Goal: Information Seeking & Learning: Learn about a topic

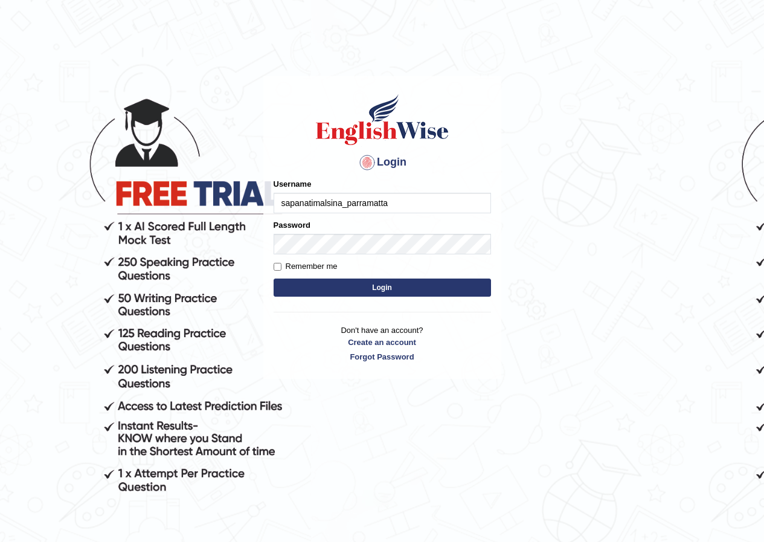
type input "sapanatimalsina_parramatta"
click at [389, 282] on button "Login" at bounding box center [383, 288] width 218 height 18
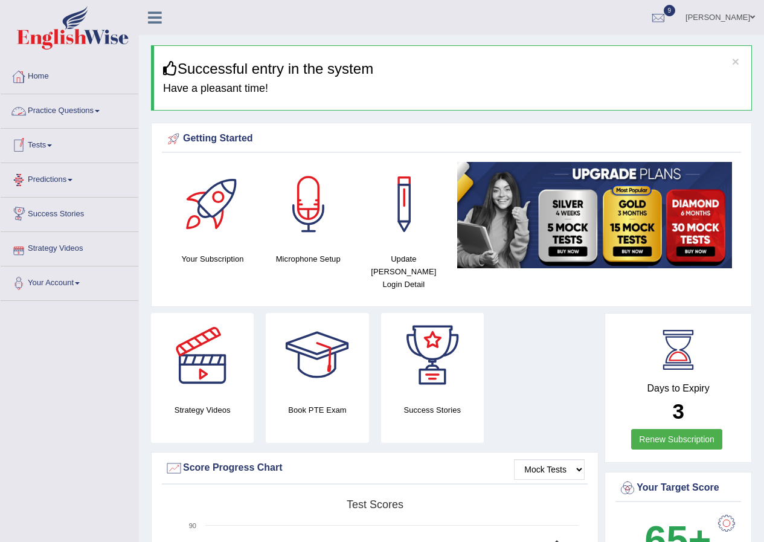
click at [52, 134] on link "Tests" at bounding box center [70, 144] width 138 height 30
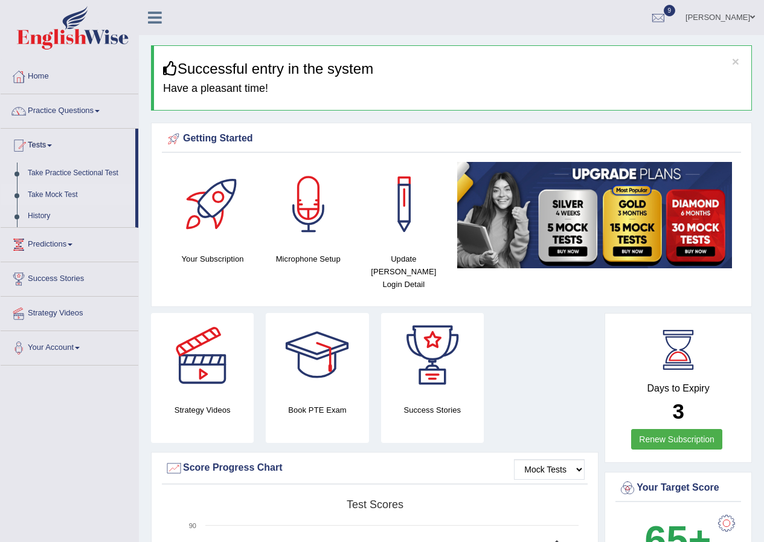
click at [62, 197] on link "Take Mock Test" at bounding box center [78, 195] width 113 height 22
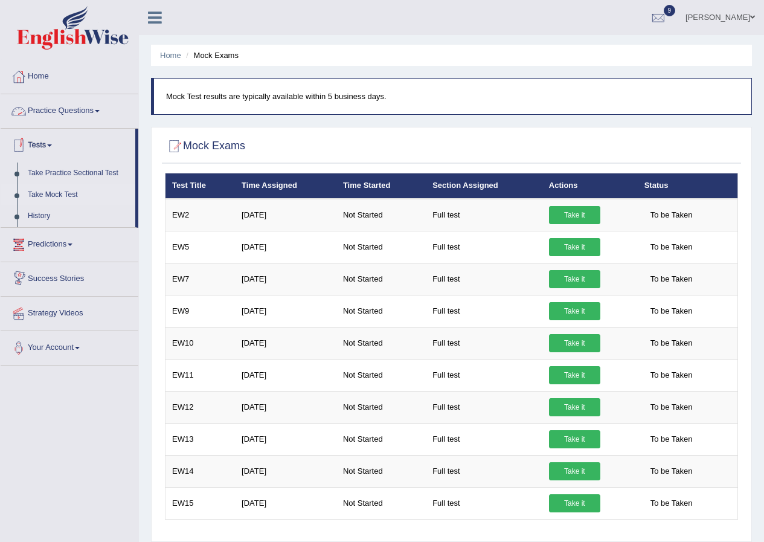
scroll to position [60, 0]
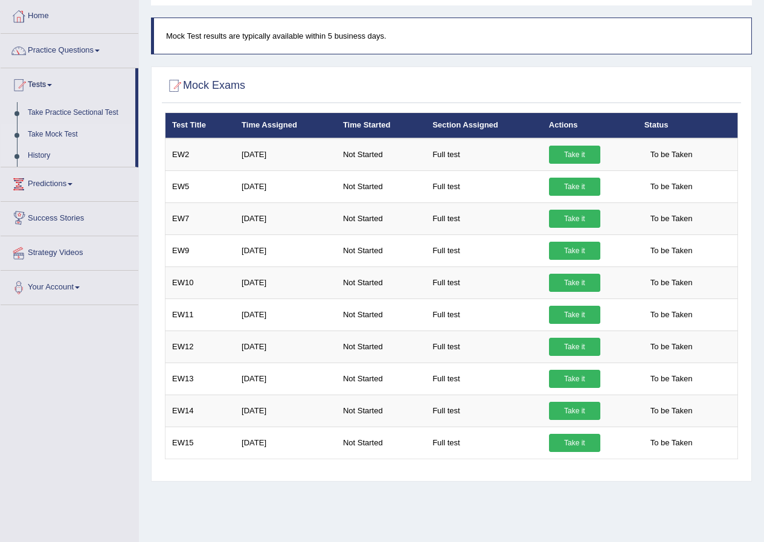
click at [33, 155] on link "History" at bounding box center [78, 156] width 113 height 22
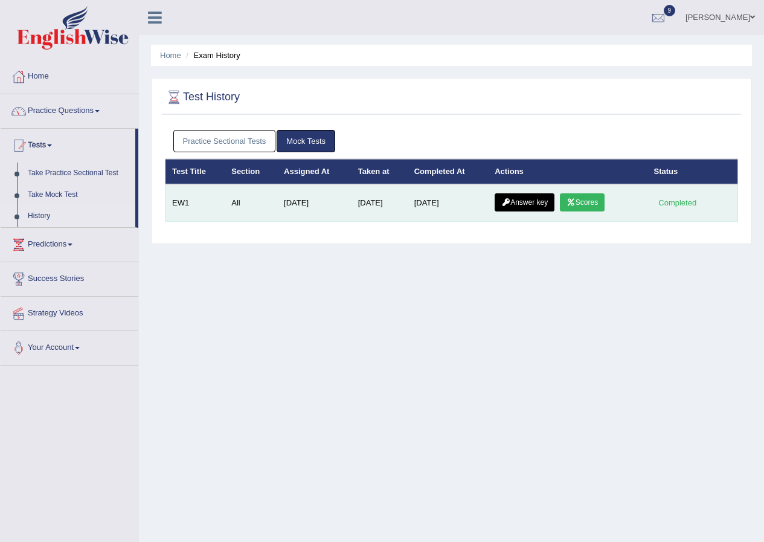
click at [575, 204] on icon at bounding box center [571, 202] width 9 height 7
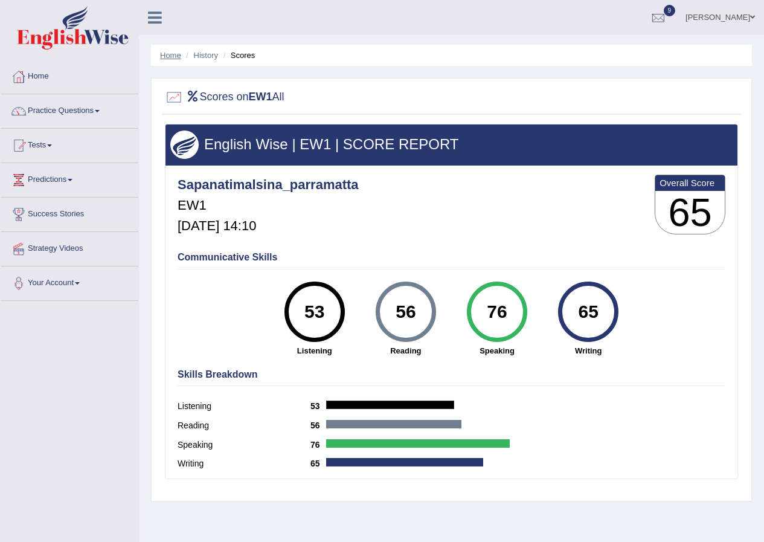
click at [167, 59] on link "Home" at bounding box center [170, 55] width 21 height 9
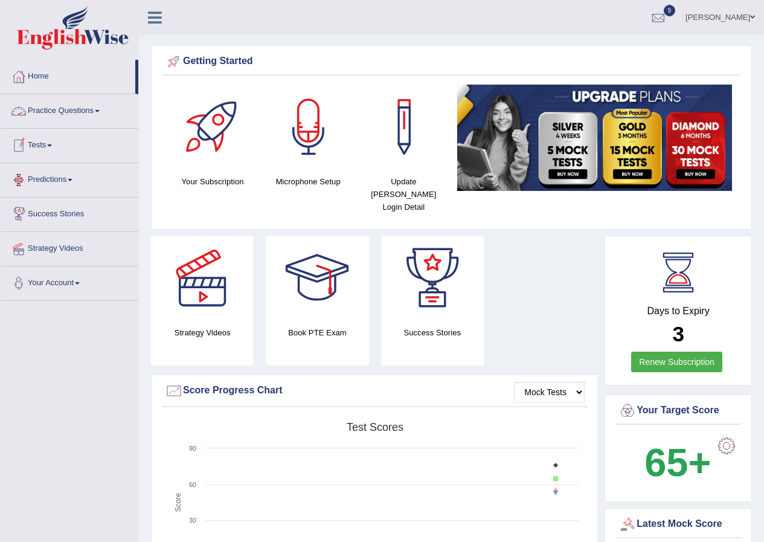
click at [40, 148] on link "Tests" at bounding box center [70, 144] width 138 height 30
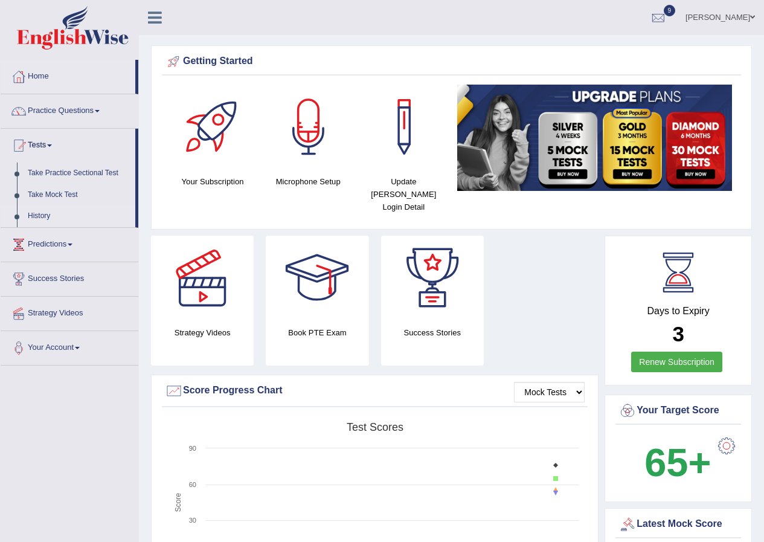
click at [44, 216] on link "History" at bounding box center [78, 216] width 113 height 22
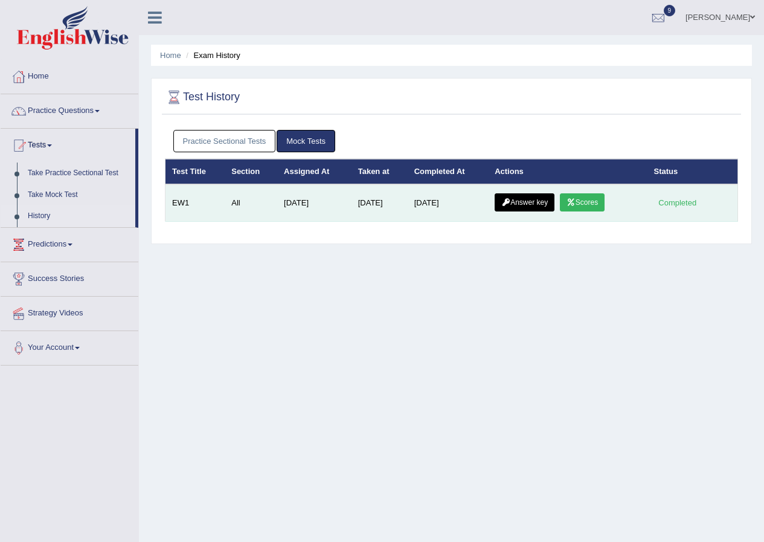
click at [515, 207] on link "Answer key" at bounding box center [525, 202] width 60 height 18
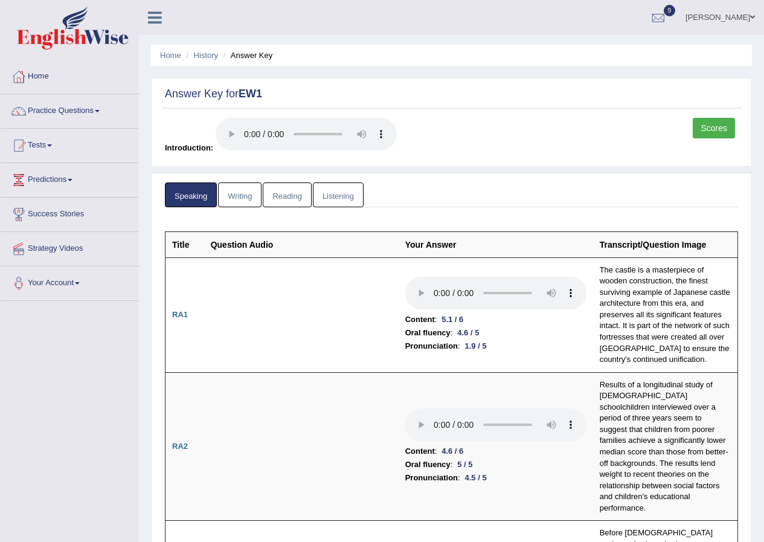
click at [239, 204] on link "Writing" at bounding box center [240, 195] width 44 height 25
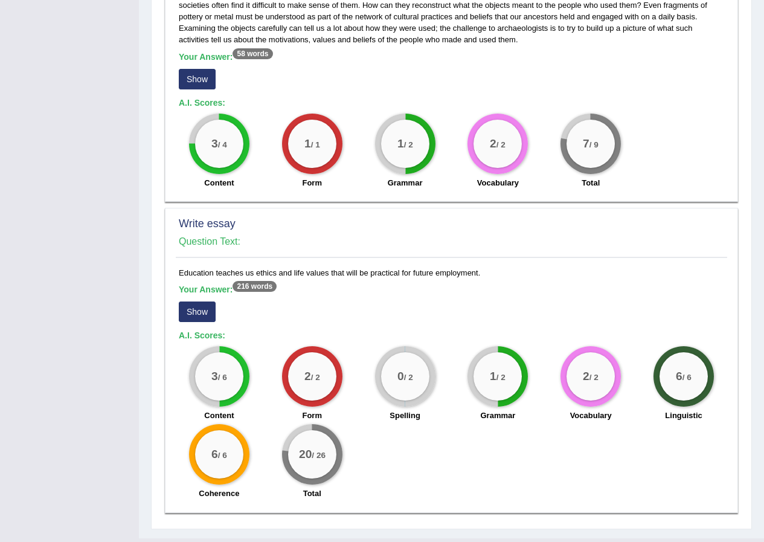
scroll to position [879, 0]
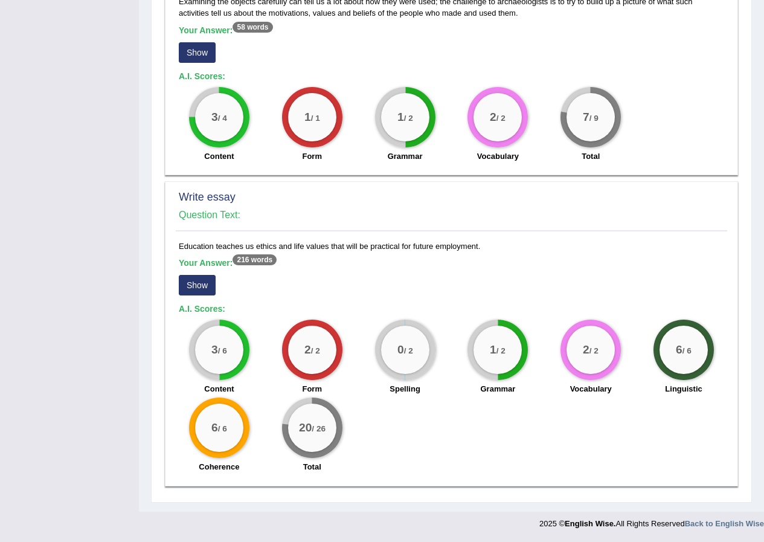
click at [204, 283] on button "Show" at bounding box center [197, 285] width 37 height 21
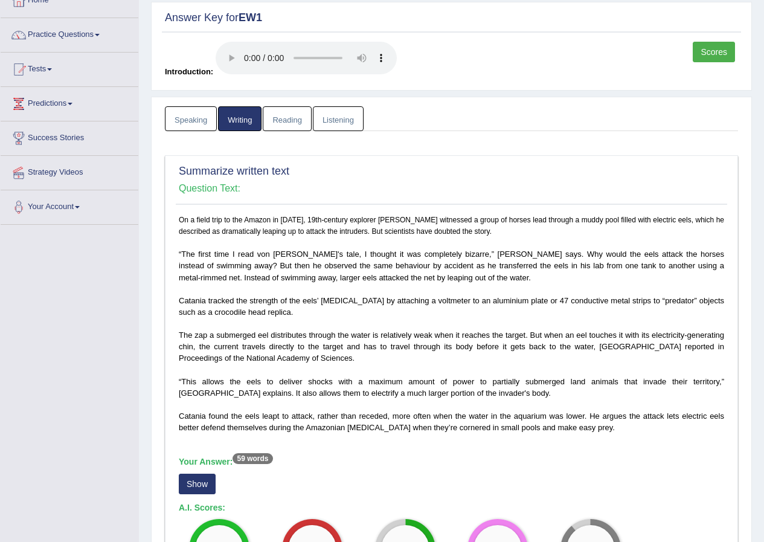
scroll to position [0, 0]
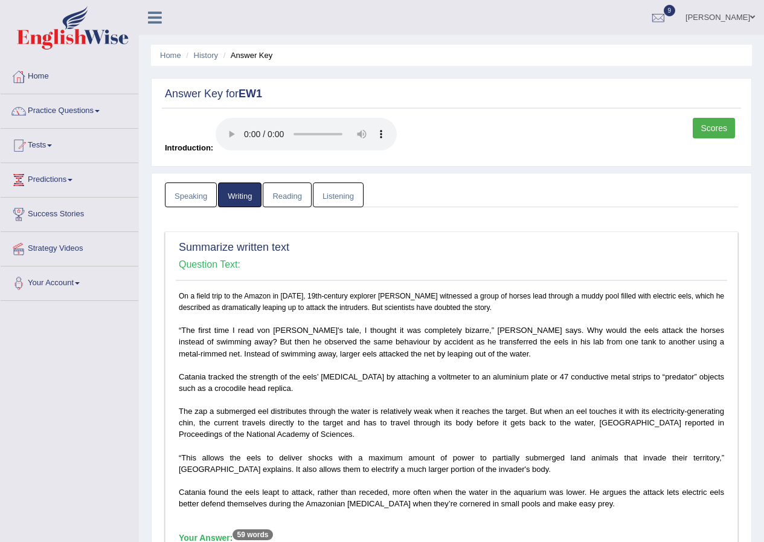
click at [283, 196] on link "Reading" at bounding box center [287, 195] width 48 height 25
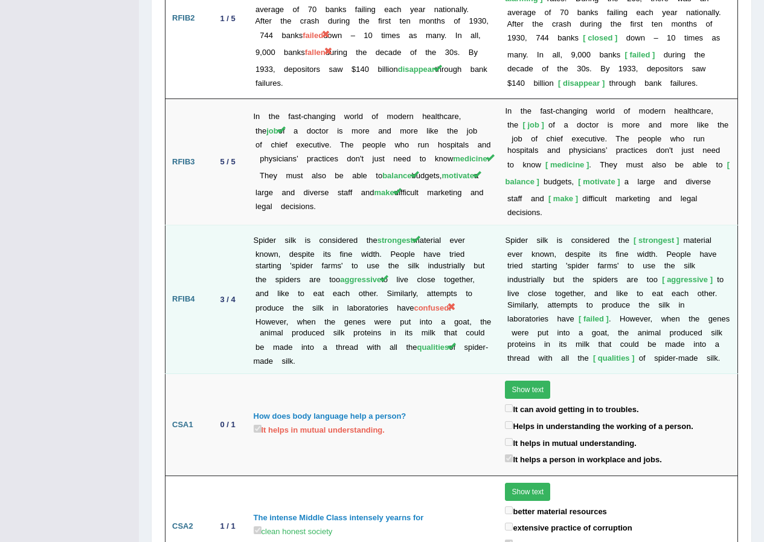
scroll to position [2724, 0]
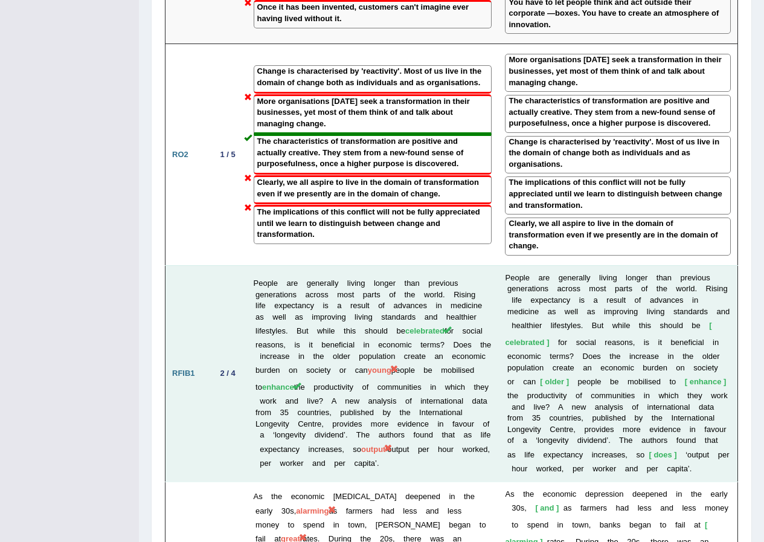
drag, startPoint x: 297, startPoint y: 376, endPoint x: 310, endPoint y: 372, distance: 13.4
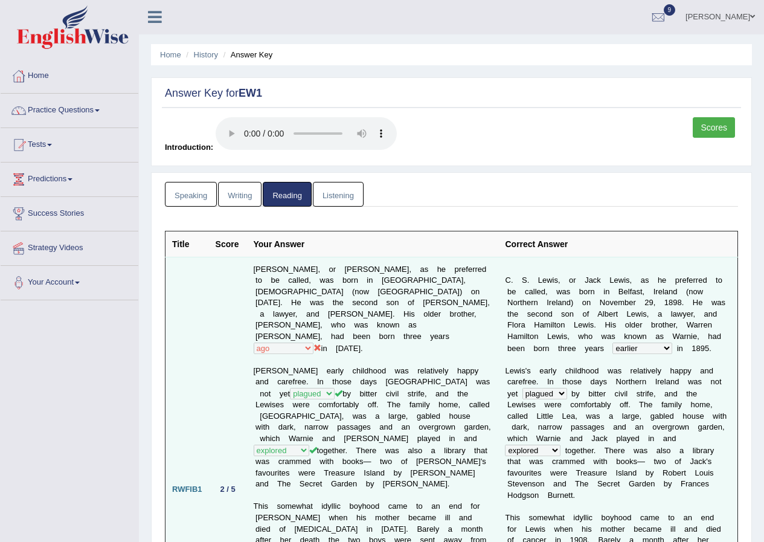
scroll to position [0, 0]
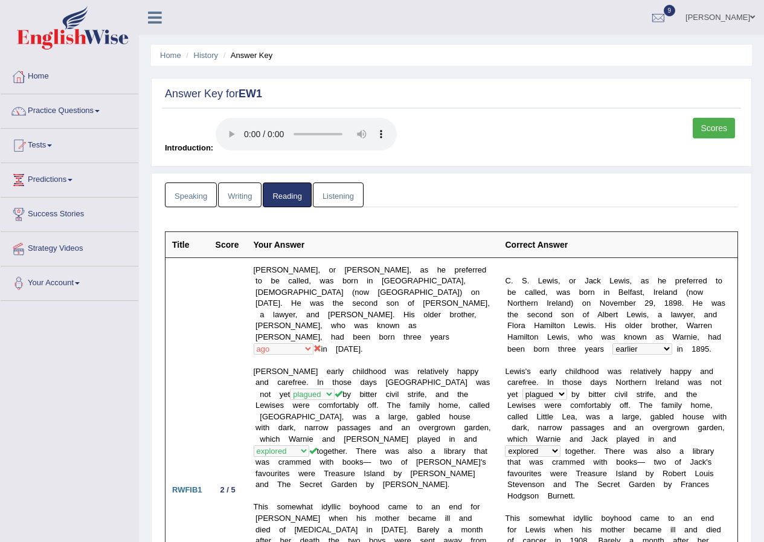
click at [339, 199] on link "Listening" at bounding box center [338, 195] width 51 height 25
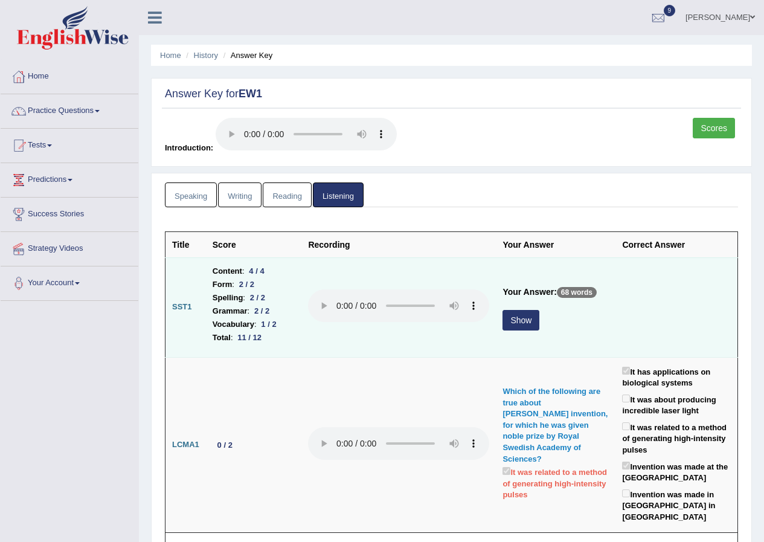
click at [522, 320] on button "Show" at bounding box center [521, 320] width 37 height 21
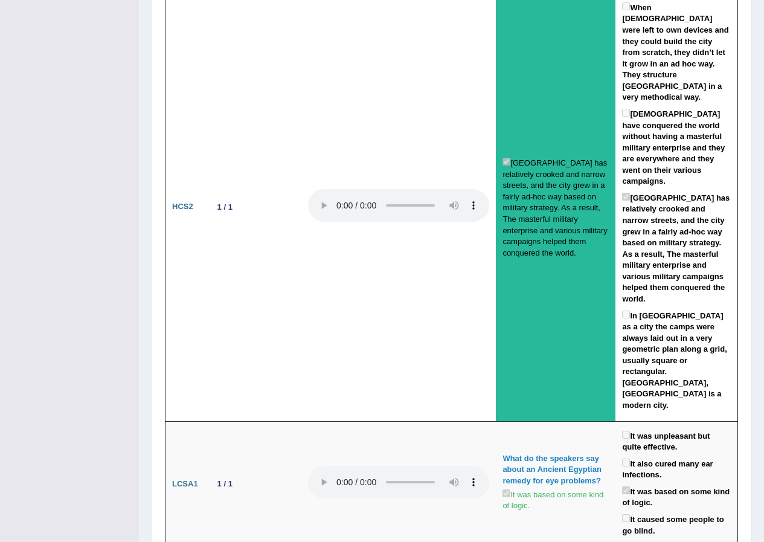
scroll to position [2916, 0]
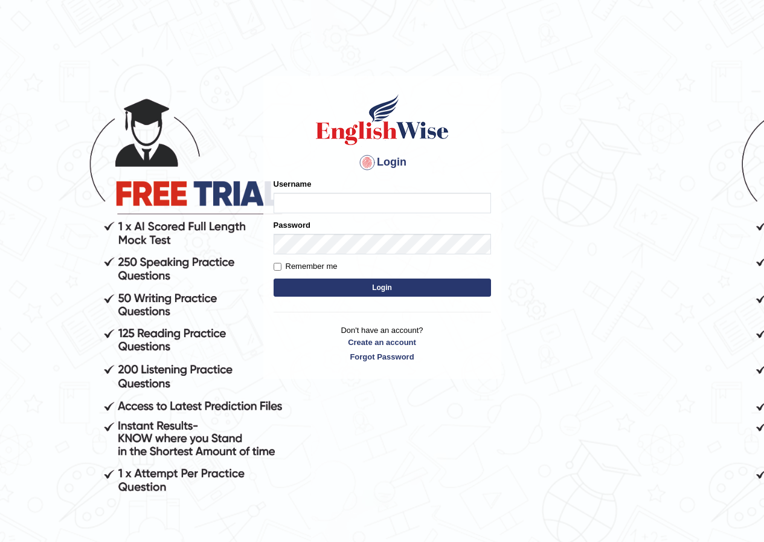
click at [287, 205] on input "Username" at bounding box center [383, 203] width 218 height 21
type input "sapanatimalsina_parramatta"
click at [364, 282] on button "Login" at bounding box center [383, 288] width 218 height 18
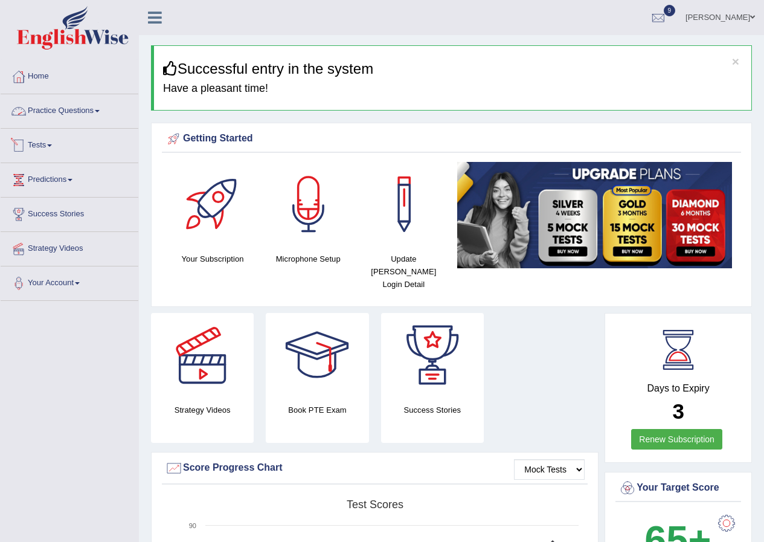
click at [63, 141] on link "Tests" at bounding box center [70, 144] width 138 height 30
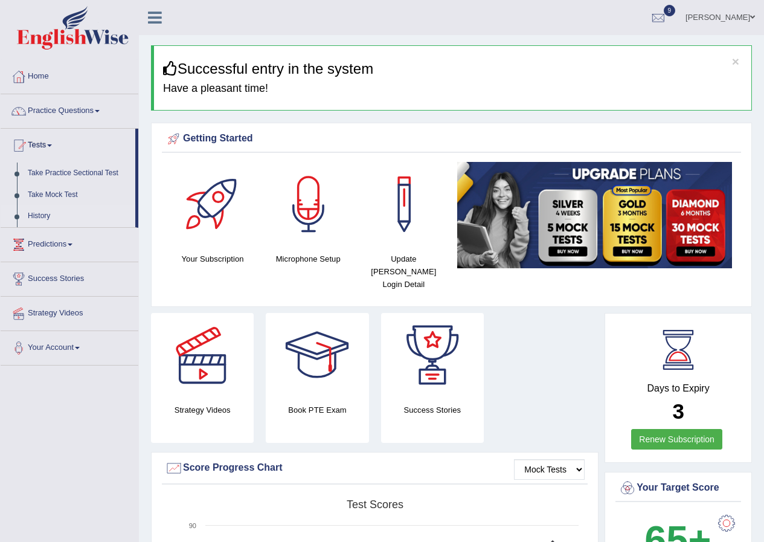
click at [44, 218] on link "History" at bounding box center [78, 216] width 113 height 22
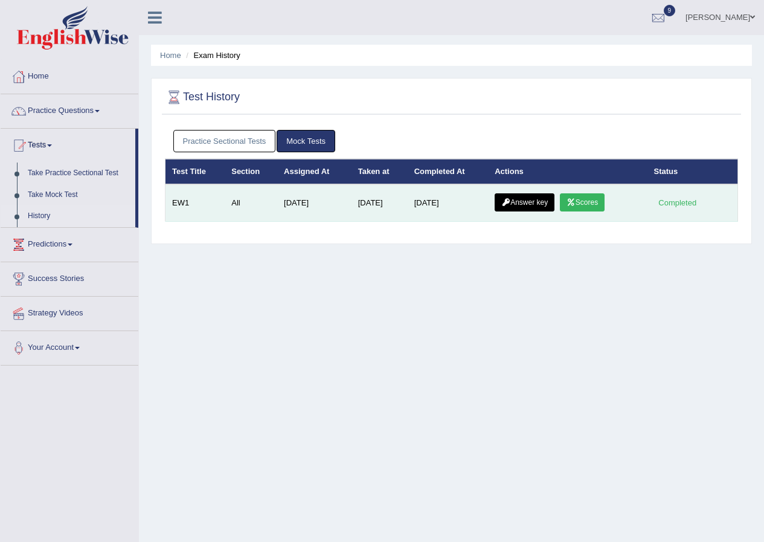
click at [533, 196] on link "Answer key" at bounding box center [525, 202] width 60 height 18
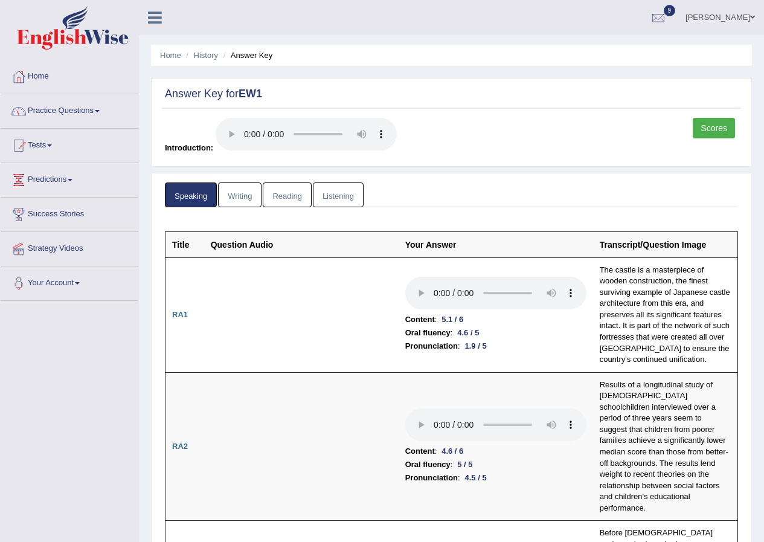
click at [237, 183] on link "Writing" at bounding box center [240, 195] width 44 height 25
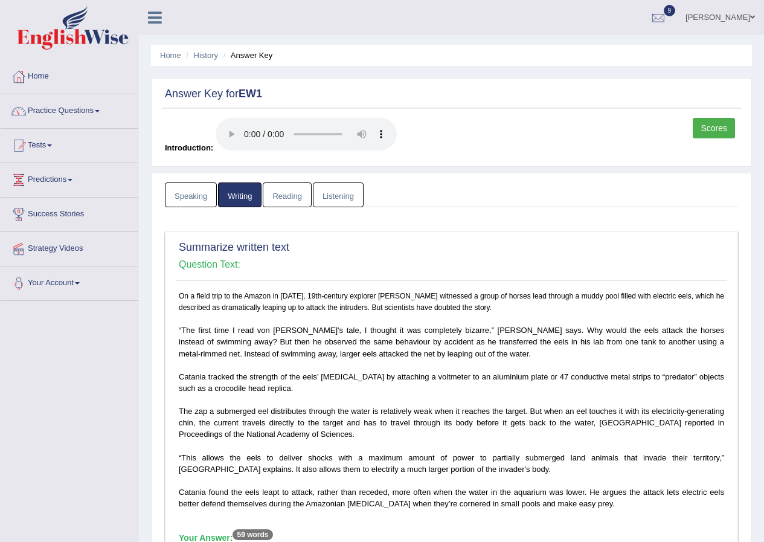
click at [275, 202] on link "Reading" at bounding box center [287, 195] width 48 height 25
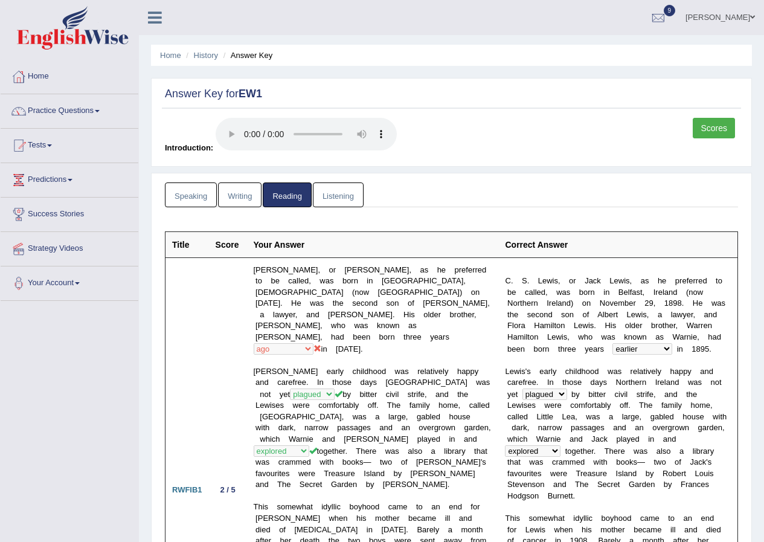
click at [327, 195] on link "Listening" at bounding box center [338, 195] width 51 height 25
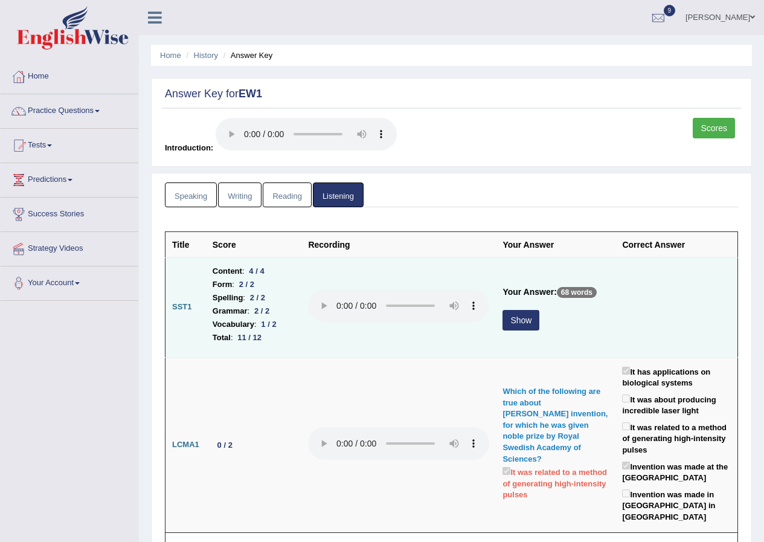
click at [519, 325] on button "Show" at bounding box center [521, 320] width 37 height 21
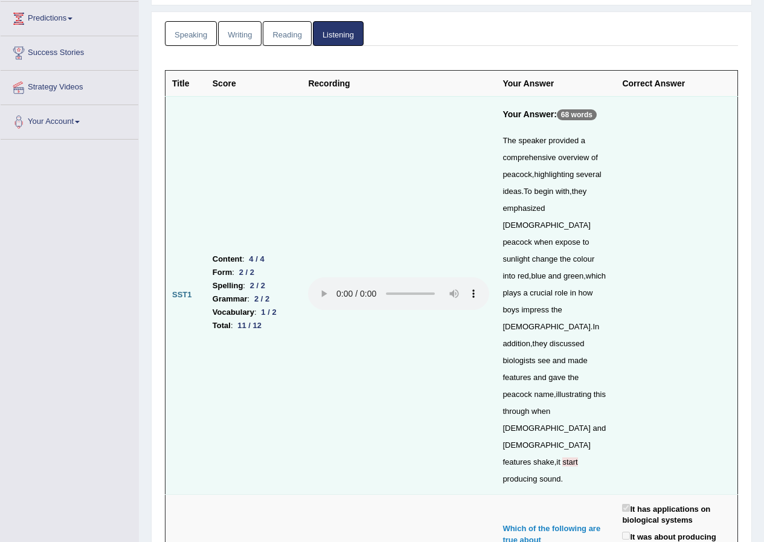
scroll to position [181, 0]
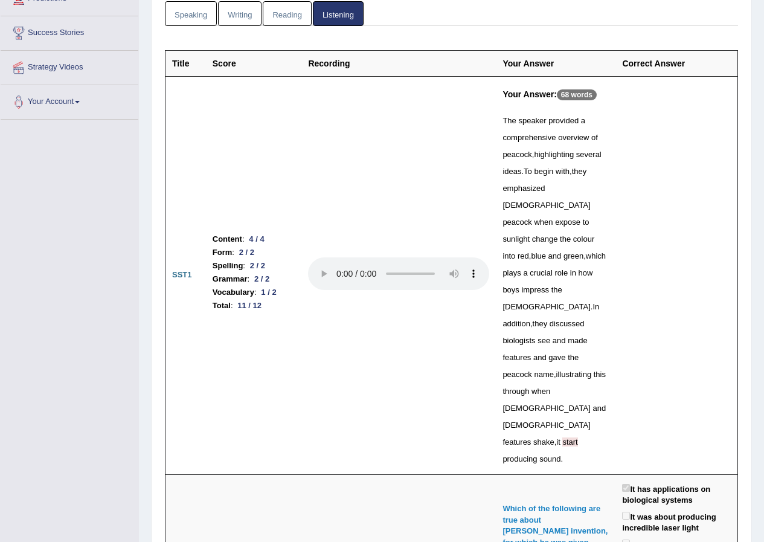
click at [595, 352] on div "The speaker provided a comprehensive overview of peacock , highlighting several…" at bounding box center [556, 289] width 106 height 355
click at [578, 438] on span "start" at bounding box center [570, 442] width 15 height 9
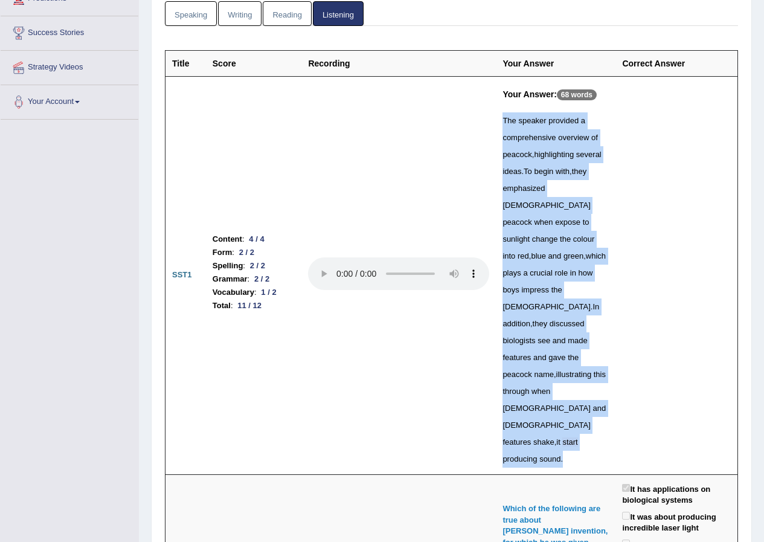
click at [578, 438] on span "start" at bounding box center [570, 442] width 15 height 9
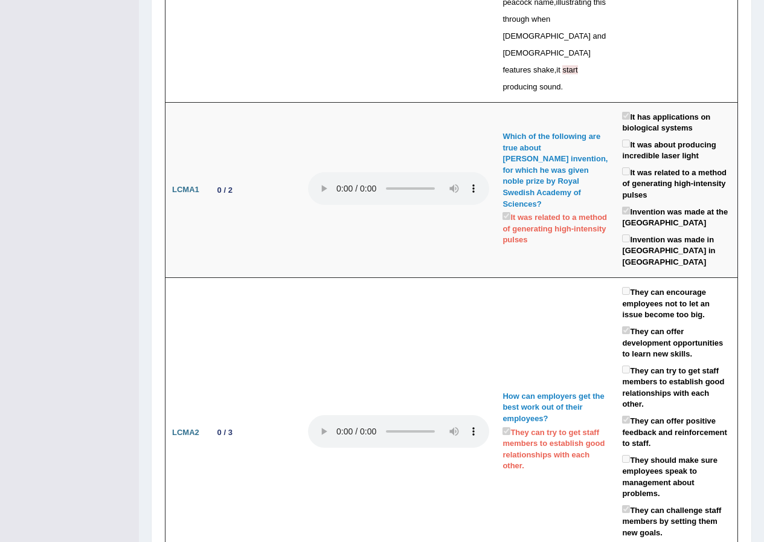
scroll to position [0, 0]
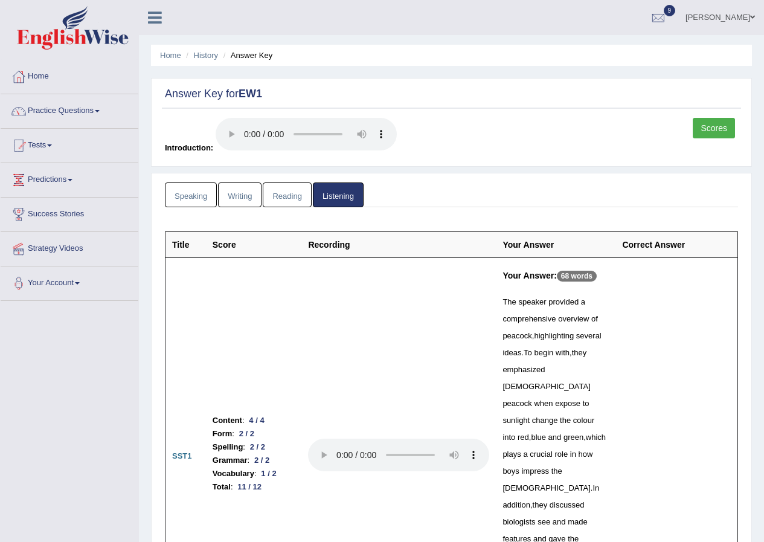
click at [716, 138] on link "Scores" at bounding box center [714, 128] width 42 height 21
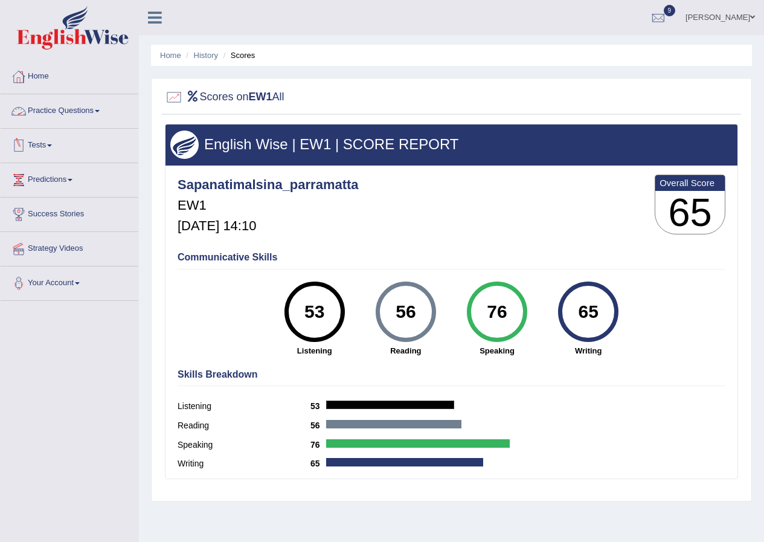
click at [53, 143] on link "Tests" at bounding box center [70, 144] width 138 height 30
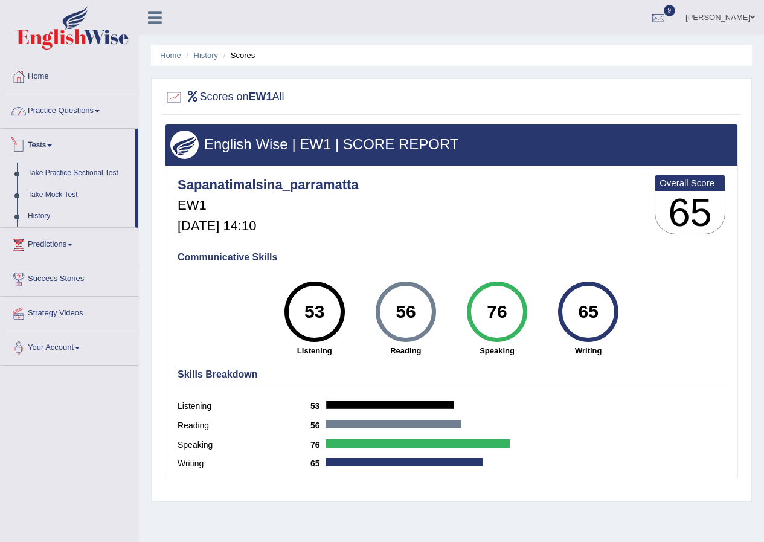
click at [75, 105] on link "Practice Questions" at bounding box center [70, 109] width 138 height 30
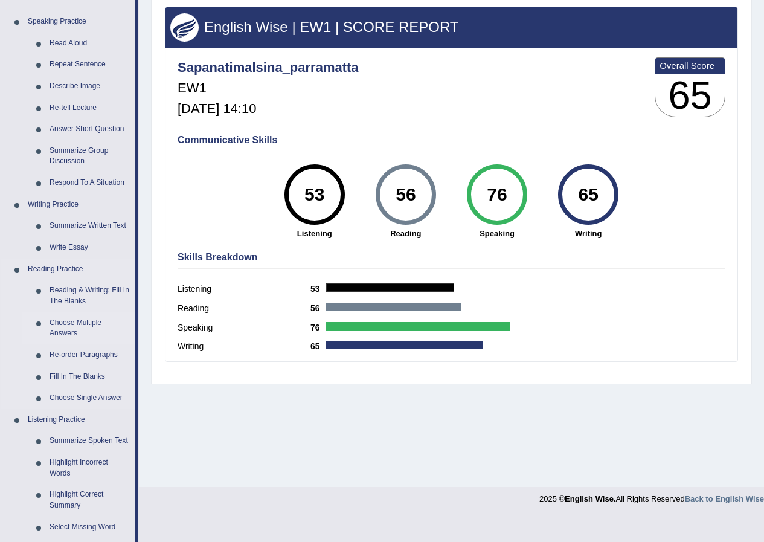
scroll to position [121, 0]
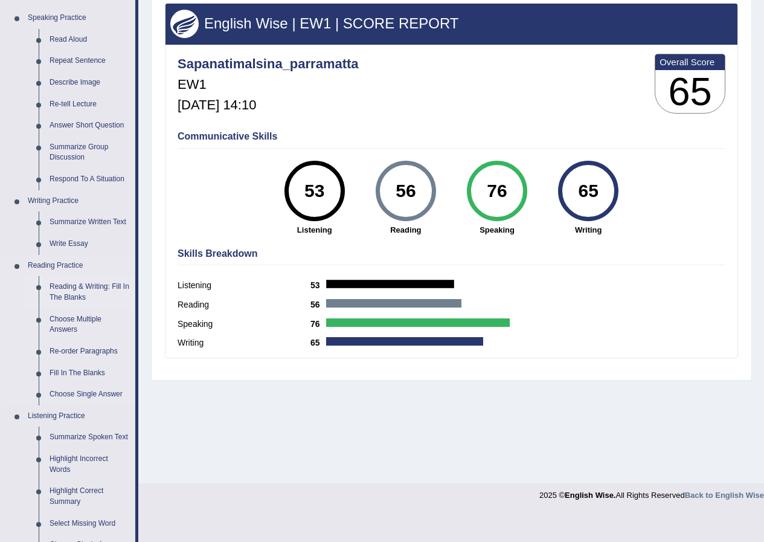
click at [61, 298] on link "Reading & Writing: Fill In The Blanks" at bounding box center [89, 292] width 91 height 32
click at [61, 298] on ul "Speaking Practice Read Aloud Repeat Sentence Describe Image Re-tell Lecture Ans…" at bounding box center [68, 327] width 135 height 641
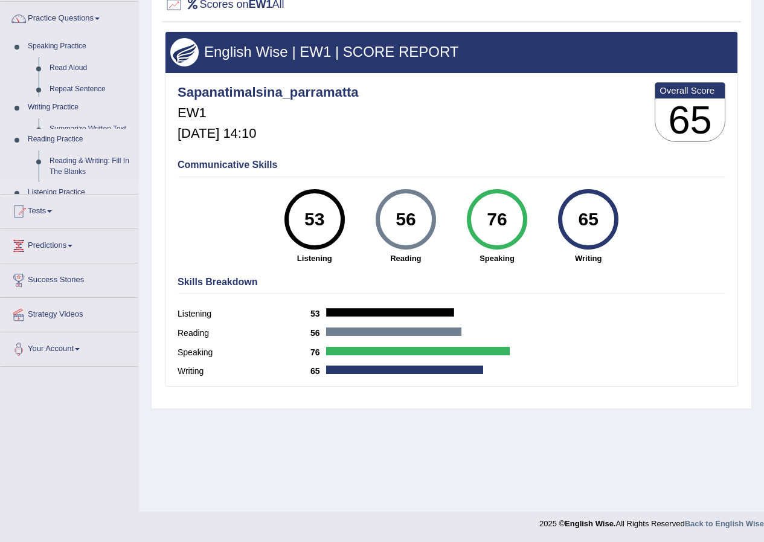
scroll to position [92, 0]
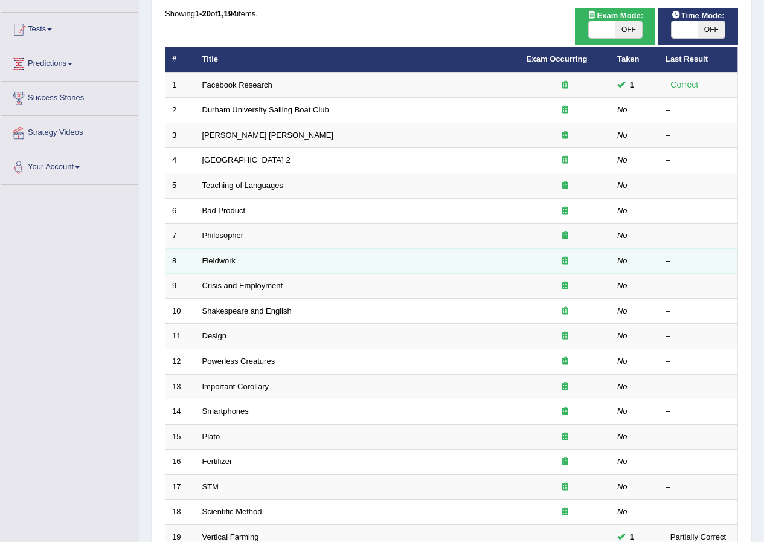
scroll to position [121, 0]
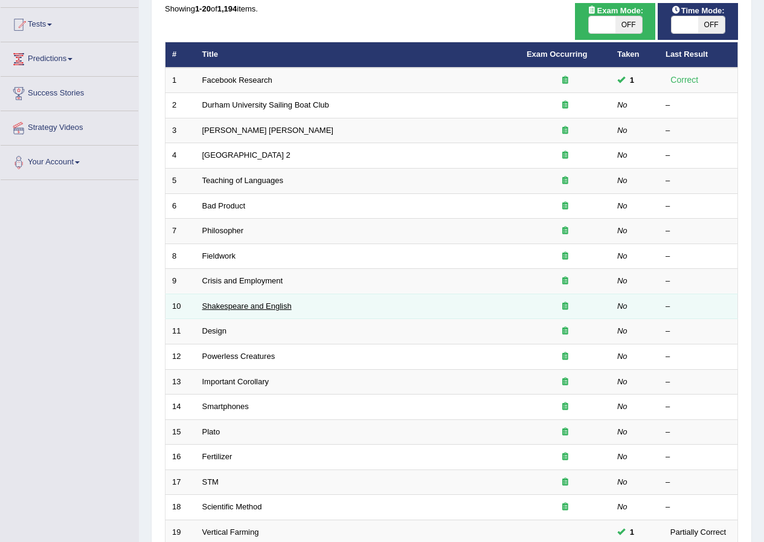
click at [247, 309] on link "Shakespeare and English" at bounding box center [246, 306] width 89 height 9
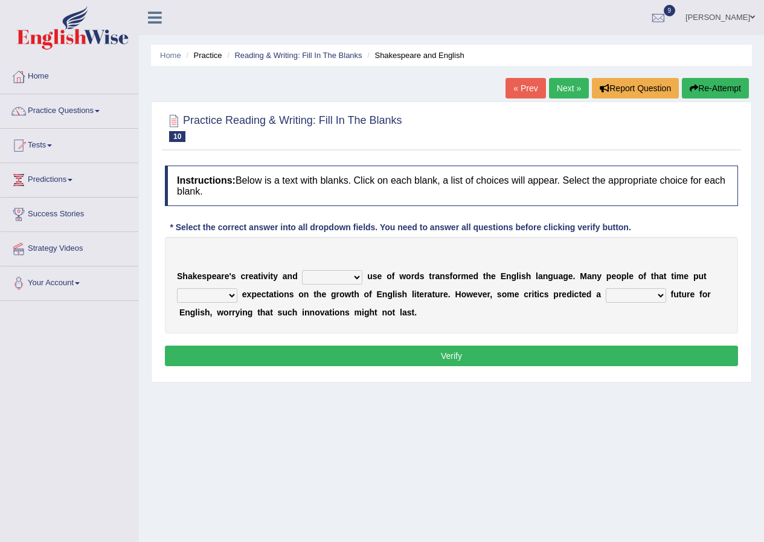
click at [352, 270] on select "idealized intensive fancied inventive" at bounding box center [332, 277] width 60 height 15
select select "intensive"
click at [302, 270] on select "idealized intensive fancied inventive" at bounding box center [332, 277] width 60 height 15
click at [220, 297] on select "wide much high more" at bounding box center [207, 295] width 60 height 15
select select "high"
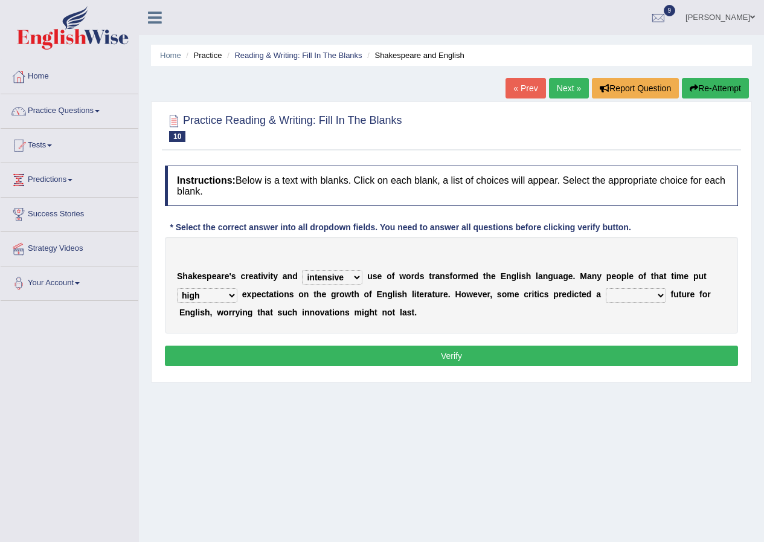
click at [177, 288] on select "wide much high more" at bounding box center [207, 295] width 60 height 15
click at [651, 297] on select "monetary promising irresistible daunting" at bounding box center [636, 295] width 60 height 15
select select "irresistible"
click at [606, 288] on select "monetary promising irresistible daunting" at bounding box center [636, 295] width 60 height 15
click at [601, 354] on button "Verify" at bounding box center [452, 356] width 574 height 21
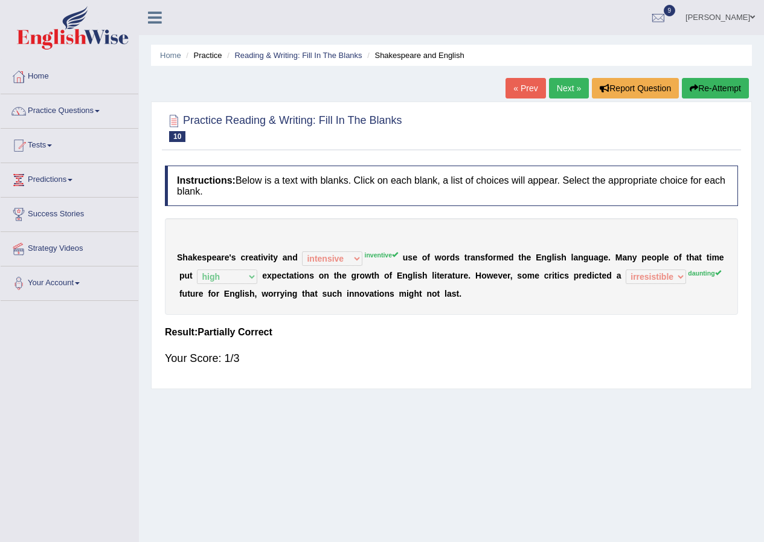
click at [566, 90] on link "Next »" at bounding box center [569, 88] width 40 height 21
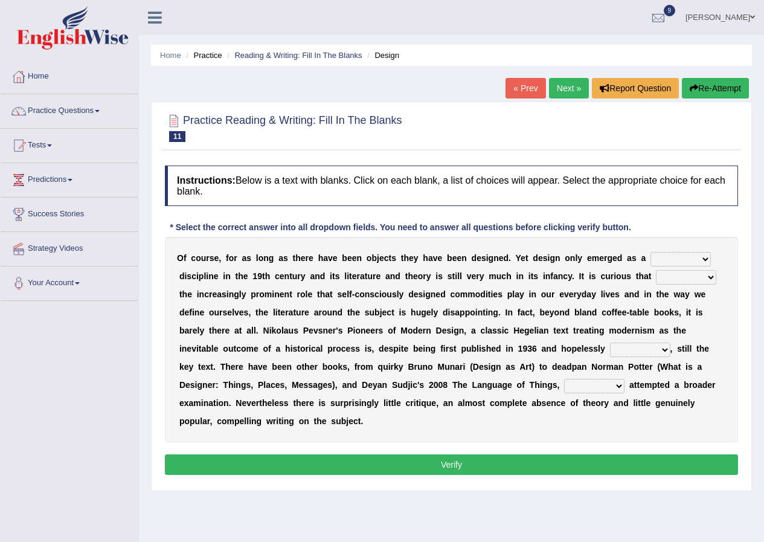
click at [694, 262] on select "bilateral ubiquitous foremost dedicated" at bounding box center [681, 259] width 60 height 15
select select "bilateral"
click at [651, 252] on select "bilateral ubiquitous foremost dedicated" at bounding box center [681, 259] width 60 height 15
click at [691, 274] on select "since despite within through" at bounding box center [686, 277] width 60 height 15
select select "within"
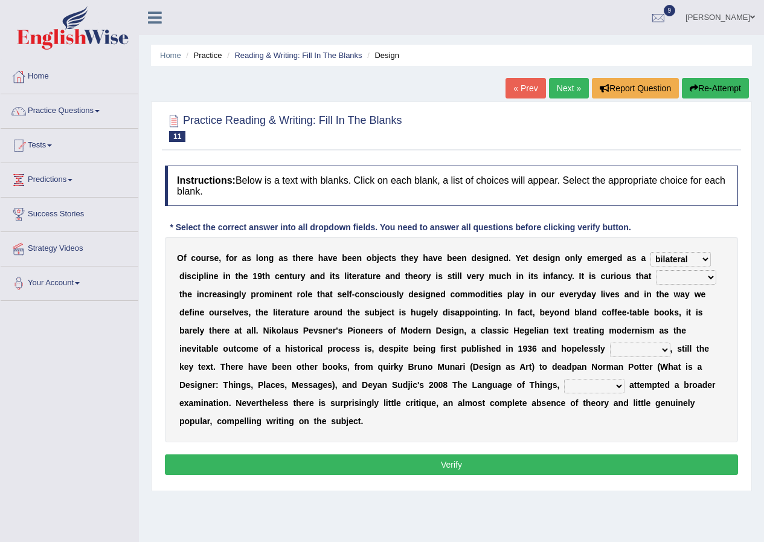
click at [656, 270] on select "since despite within through" at bounding box center [686, 277] width 60 height 15
click at [703, 274] on select "since despite within through" at bounding box center [686, 277] width 60 height 15
click at [713, 248] on div "O f c o u r s e , f o r a s l o n g a s t h e r e h a v e b e e n o b j e c t s…" at bounding box center [452, 339] width 574 height 205
click at [663, 349] on select "dates dating date dated" at bounding box center [640, 350] width 60 height 15
click at [610, 343] on select "dates dating date dated" at bounding box center [640, 350] width 60 height 15
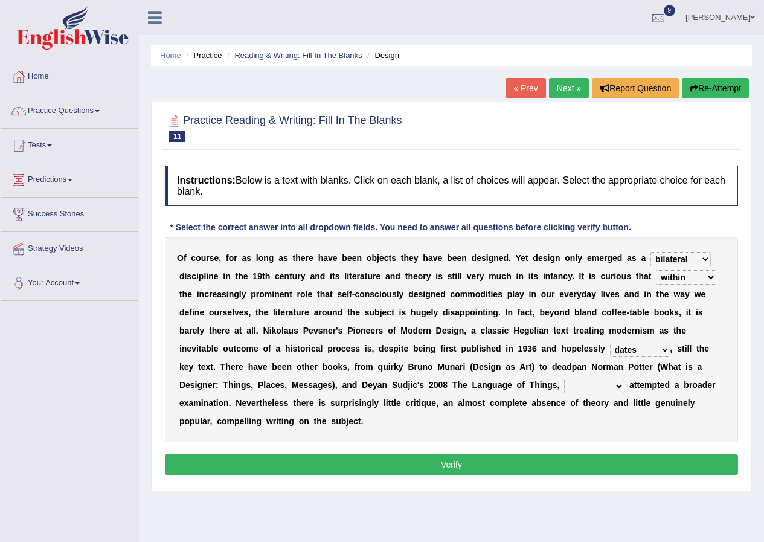
click at [653, 352] on select "dates dating date dated" at bounding box center [640, 350] width 60 height 15
select select "dating"
click at [610, 343] on select "dates dating date dated" at bounding box center [640, 350] width 60 height 15
click at [601, 383] on select "which then however as" at bounding box center [594, 386] width 60 height 15
select select "then"
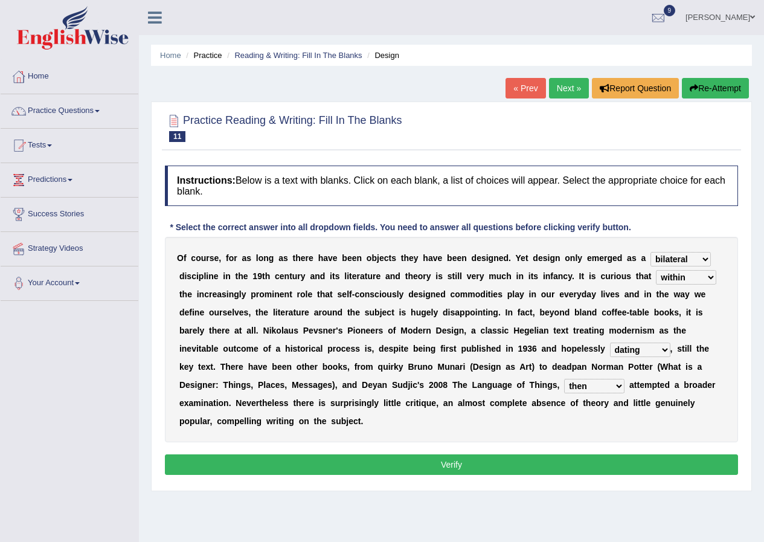
click at [564, 379] on select "which then however as" at bounding box center [594, 386] width 60 height 15
click at [522, 473] on button "Verify" at bounding box center [452, 464] width 574 height 21
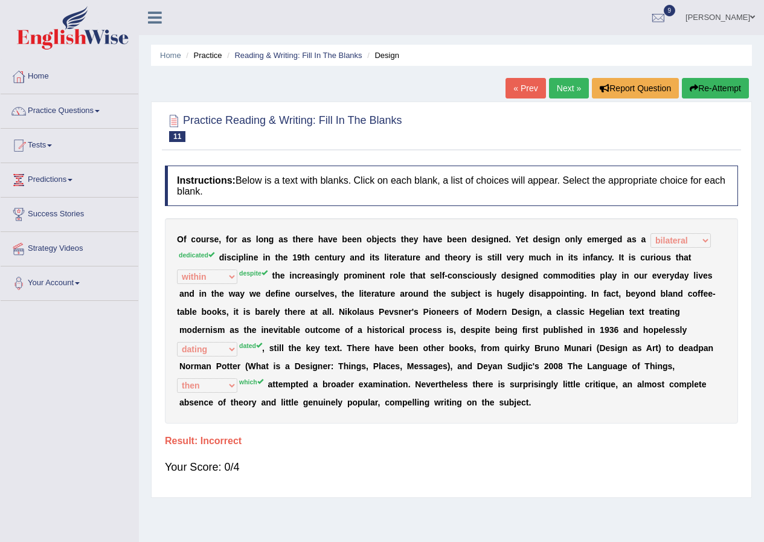
click at [717, 79] on button "Re-Attempt" at bounding box center [715, 88] width 67 height 21
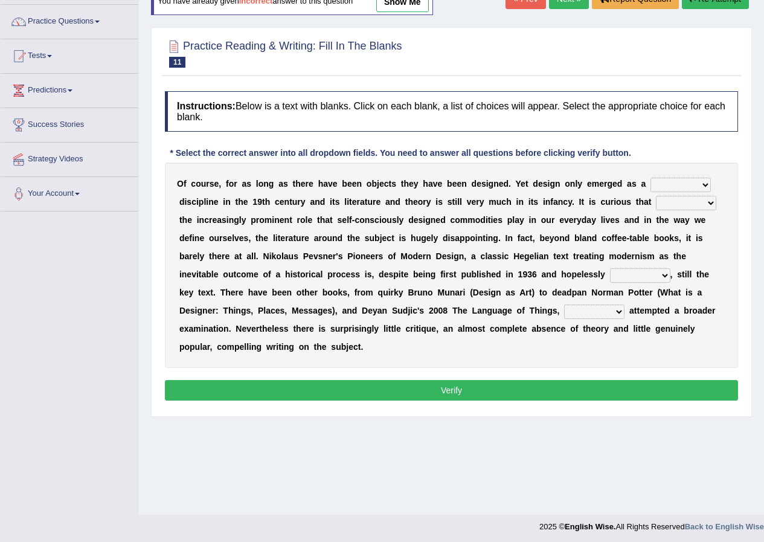
scroll to position [92, 0]
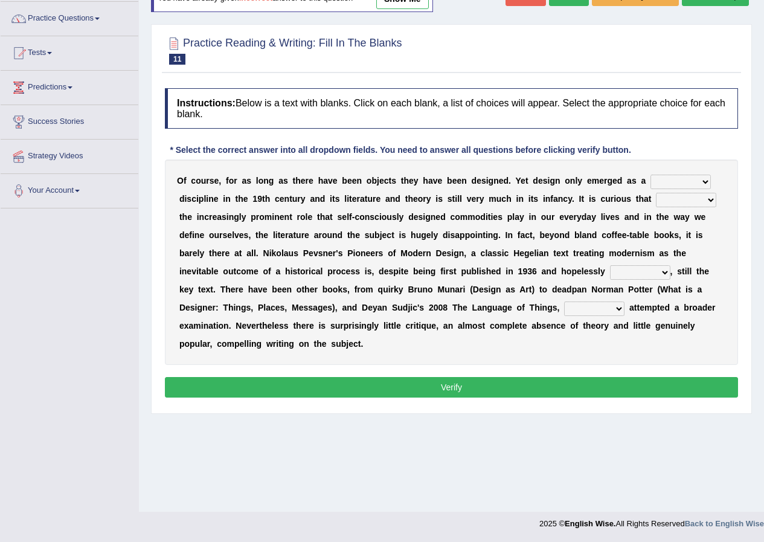
click at [706, 181] on select "bilateral ubiquitous foremost dedicated" at bounding box center [681, 182] width 60 height 15
select select "dedicated"
click at [651, 175] on select "bilateral ubiquitous foremost dedicated" at bounding box center [681, 182] width 60 height 15
click at [673, 202] on select "since despite within through" at bounding box center [686, 200] width 60 height 15
select select "despite"
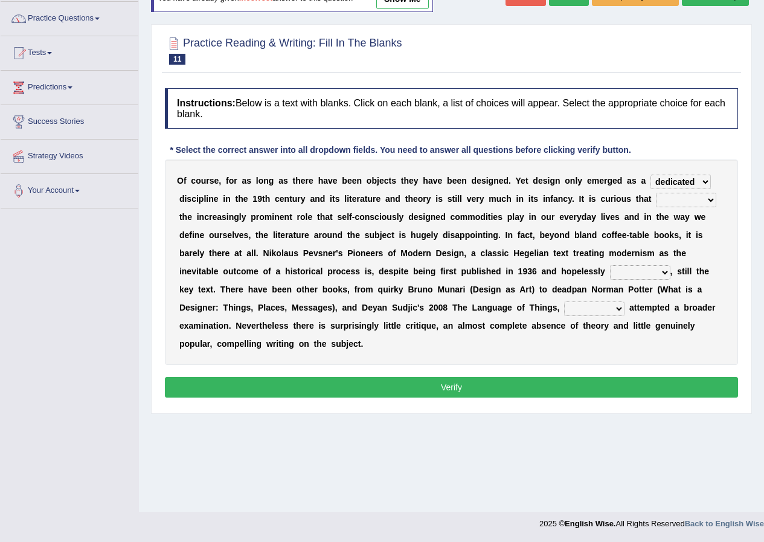
click at [656, 193] on select "since despite within through" at bounding box center [686, 200] width 60 height 15
click at [649, 274] on select "dates dating date dated" at bounding box center [640, 272] width 60 height 15
select select "dated"
click at [610, 265] on select "dates dating date dated" at bounding box center [640, 272] width 60 height 15
click at [619, 305] on select "which then however as" at bounding box center [594, 309] width 60 height 15
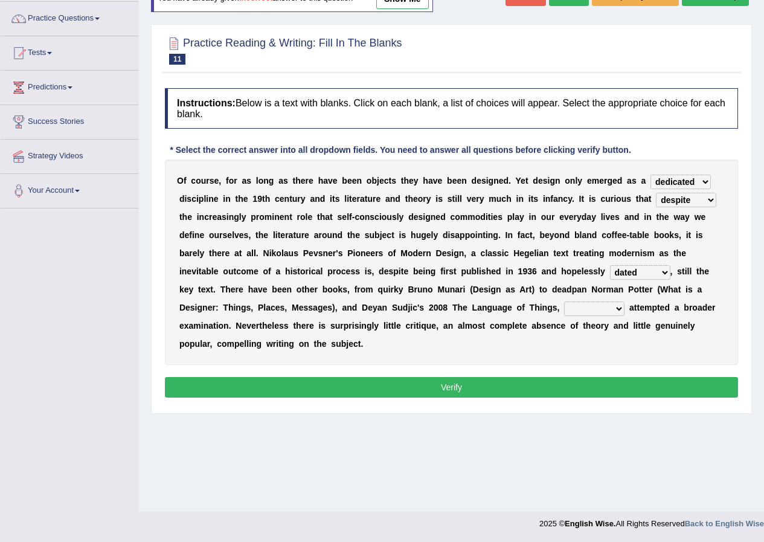
click at [564, 302] on select "which then however as" at bounding box center [594, 309] width 60 height 15
click at [595, 311] on select "which then however as" at bounding box center [594, 309] width 60 height 15
select select "which"
click at [564, 302] on select "which then however as" at bounding box center [594, 309] width 60 height 15
click at [588, 383] on button "Verify" at bounding box center [452, 387] width 574 height 21
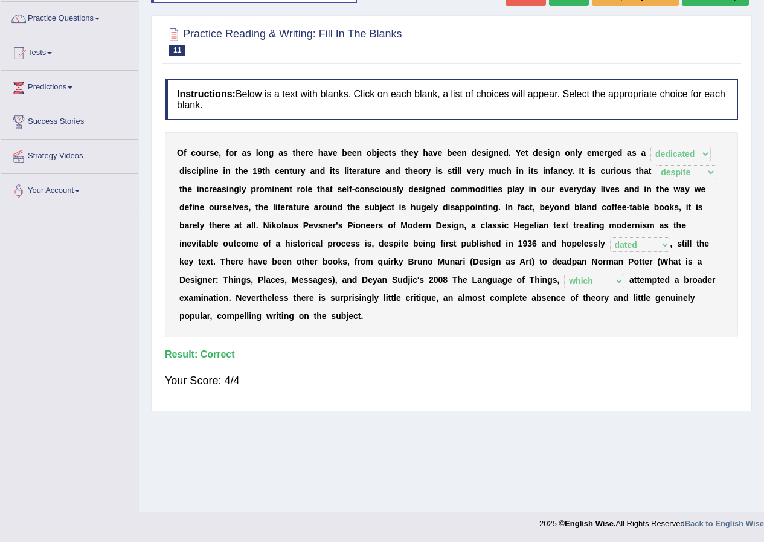
scroll to position [32, 0]
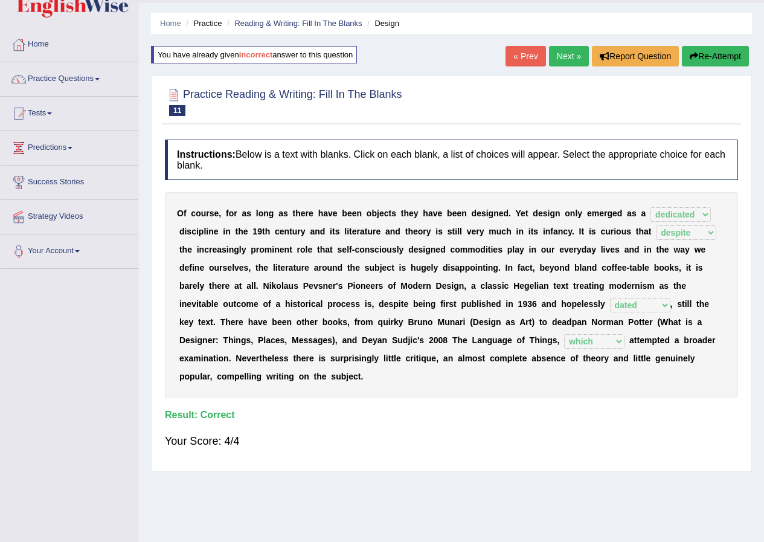
click at [572, 57] on link "Next »" at bounding box center [569, 56] width 40 height 21
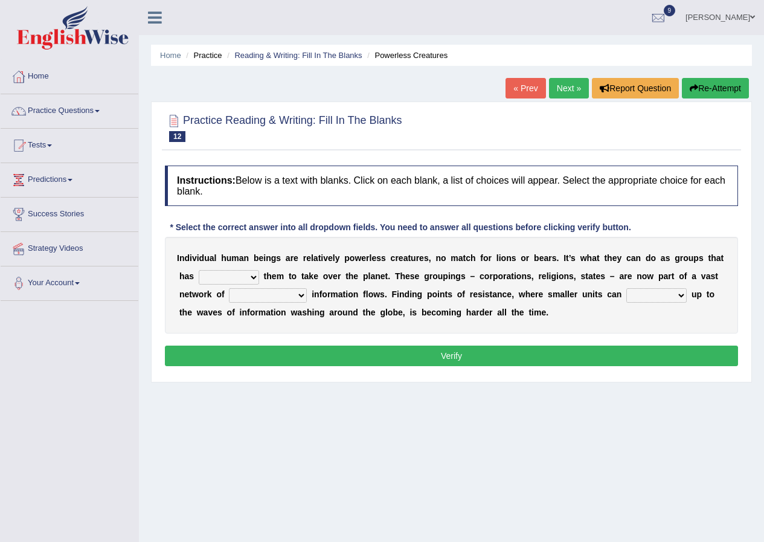
click at [237, 277] on select "enabled contended embodied conjured" at bounding box center [229, 277] width 60 height 15
select select "enabled"
click at [199, 270] on select "enabled contended embodied conjured" at bounding box center [229, 277] width 60 height 15
click at [274, 301] on select "interconnected overlapping fastened exploited" at bounding box center [268, 295] width 78 height 15
select select "fastened"
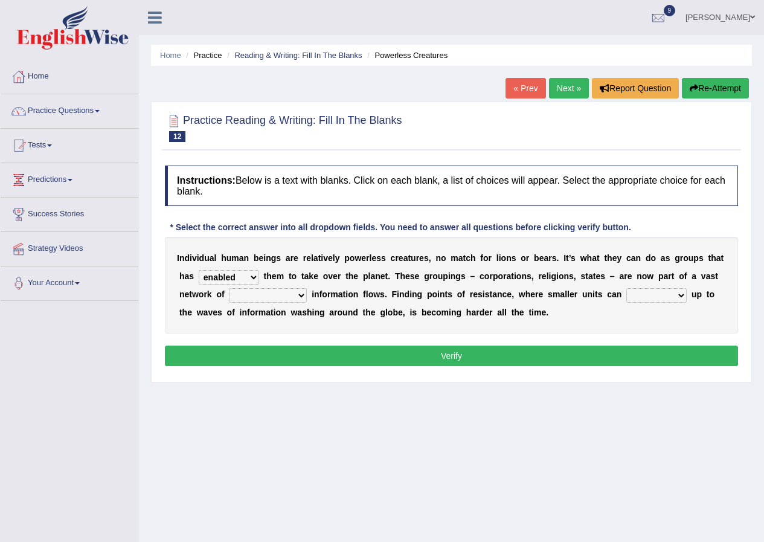
click at [229, 288] on select "interconnected overlapping fastened exploited" at bounding box center [268, 295] width 78 height 15
click at [682, 294] on select "stand raise hail pump" at bounding box center [657, 295] width 60 height 15
select select "raise"
click at [627, 288] on select "stand raise hail pump" at bounding box center [657, 295] width 60 height 15
click at [624, 358] on button "Verify" at bounding box center [452, 356] width 574 height 21
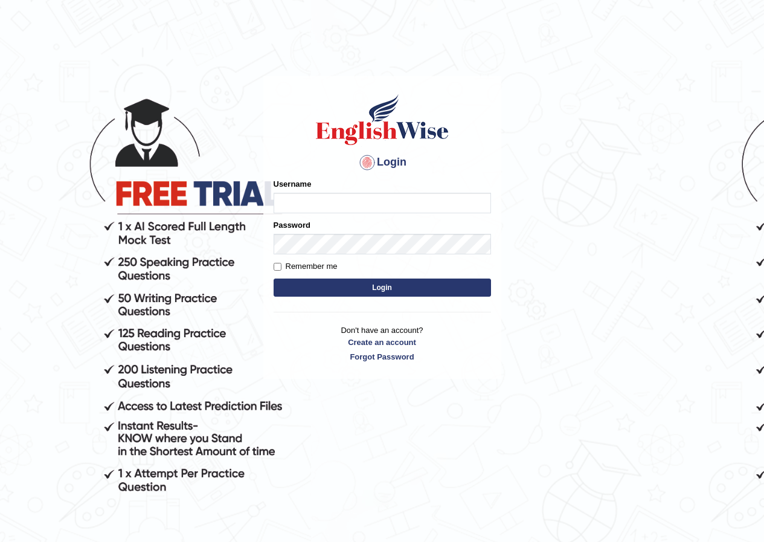
click at [317, 206] on input "Username" at bounding box center [383, 203] width 218 height 21
type input "Joanc_parramatta"
click at [371, 280] on button "Login" at bounding box center [383, 288] width 218 height 18
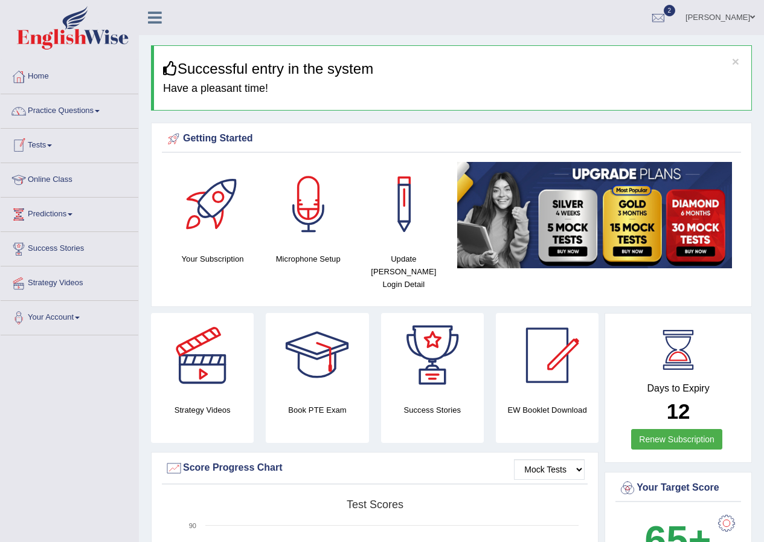
click at [65, 137] on link "Tests" at bounding box center [70, 144] width 138 height 30
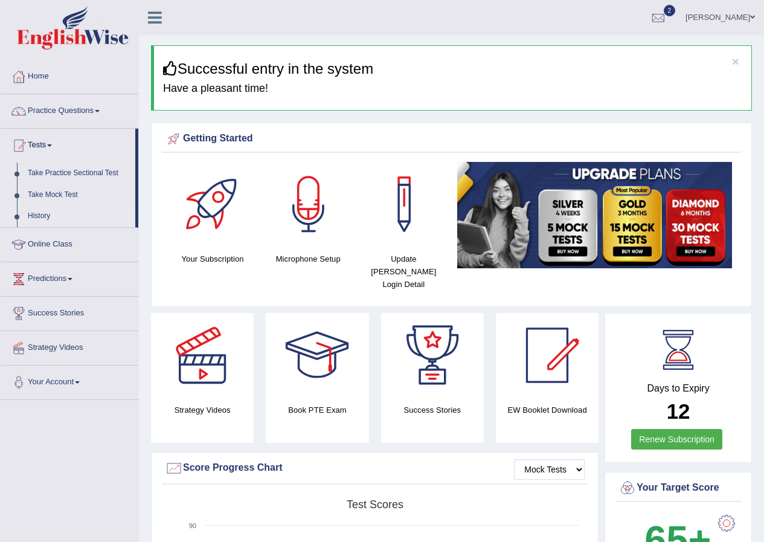
click at [38, 220] on link "History" at bounding box center [78, 216] width 113 height 22
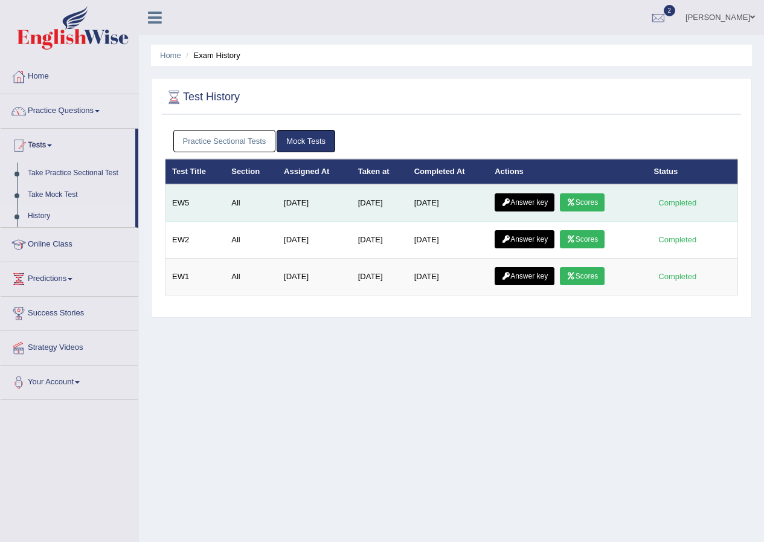
click at [588, 205] on link "Scores" at bounding box center [582, 202] width 45 height 18
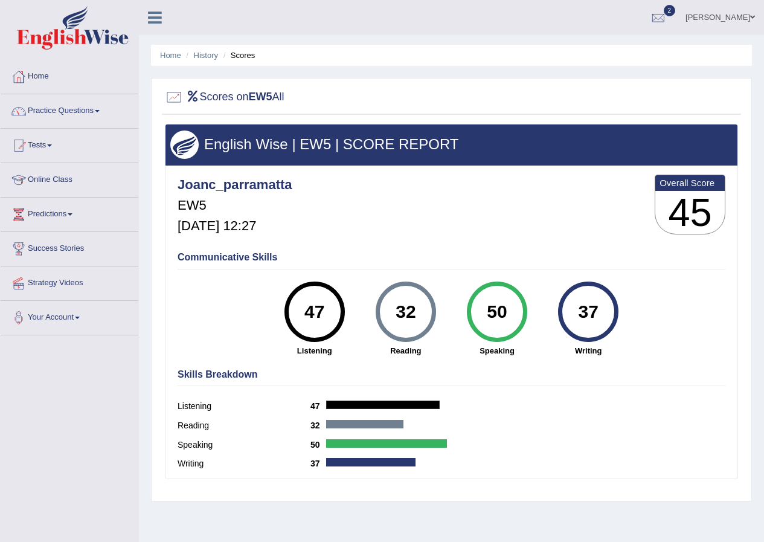
click at [249, 54] on li "Scores" at bounding box center [238, 55] width 35 height 11
click at [253, 54] on li "Scores" at bounding box center [238, 55] width 35 height 11
click at [167, 62] on ul "Home History Scores" at bounding box center [451, 55] width 601 height 21
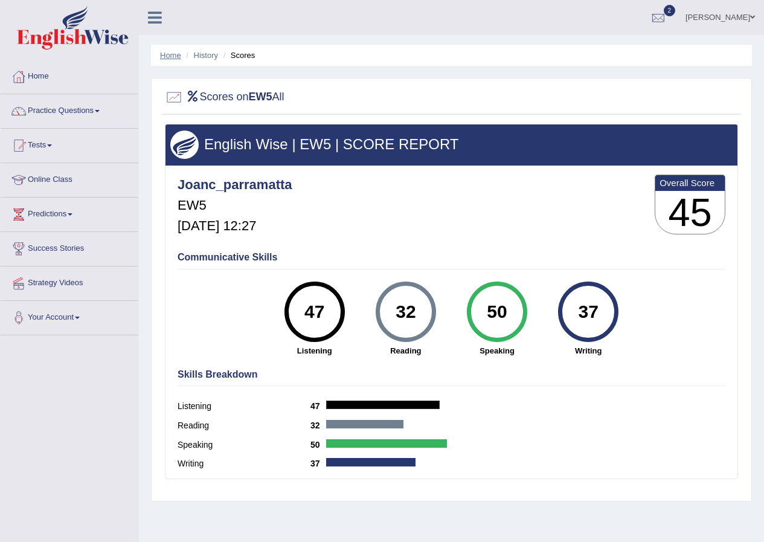
click at [168, 54] on link "Home" at bounding box center [170, 55] width 21 height 9
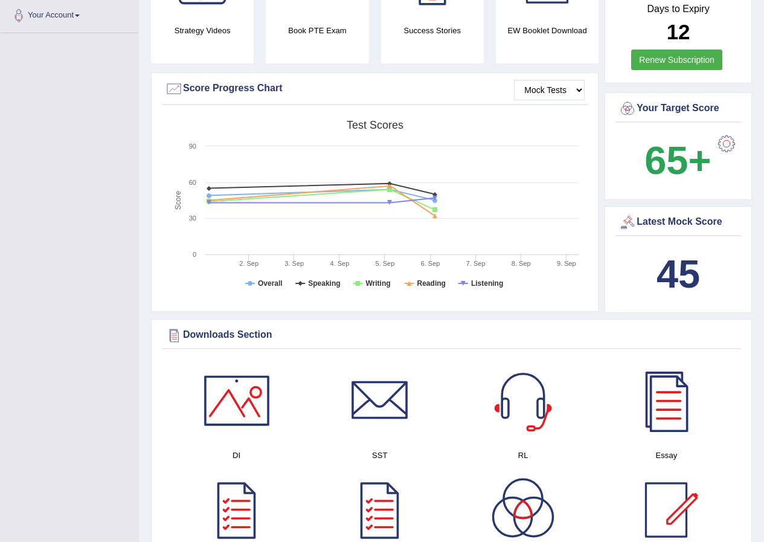
scroll to position [60, 0]
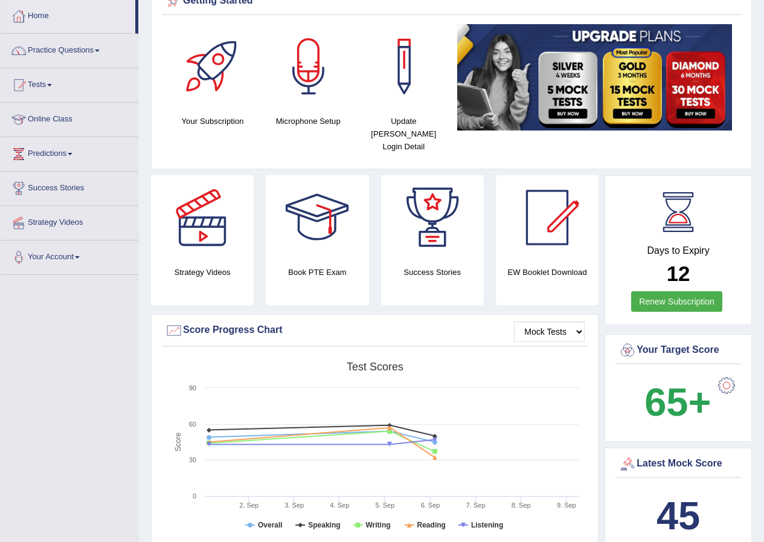
click at [62, 83] on link "Tests" at bounding box center [70, 83] width 138 height 30
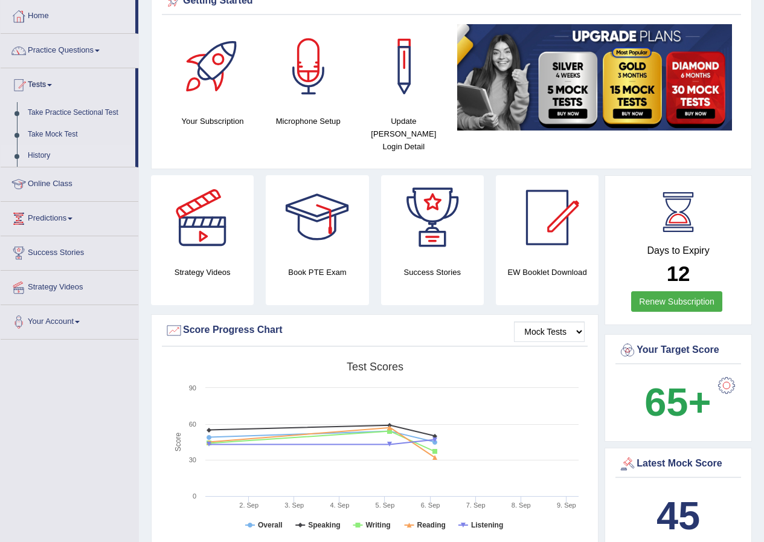
click at [38, 152] on link "History" at bounding box center [78, 156] width 113 height 22
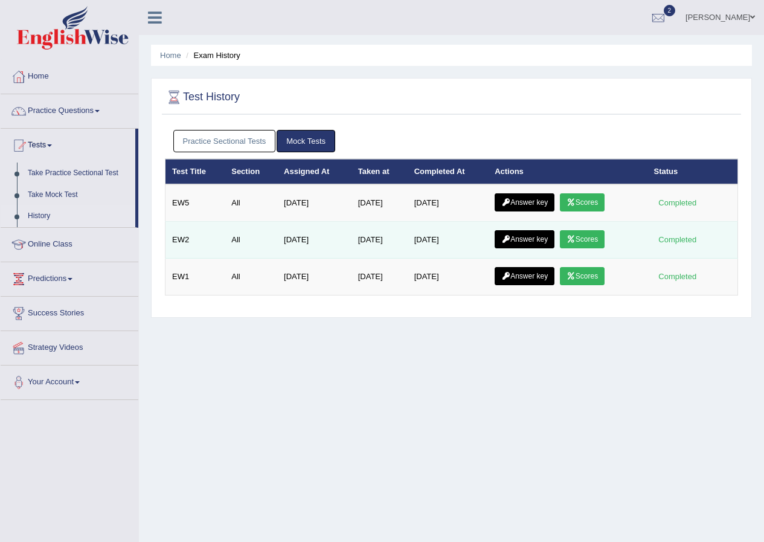
click at [581, 236] on link "Scores" at bounding box center [582, 239] width 45 height 18
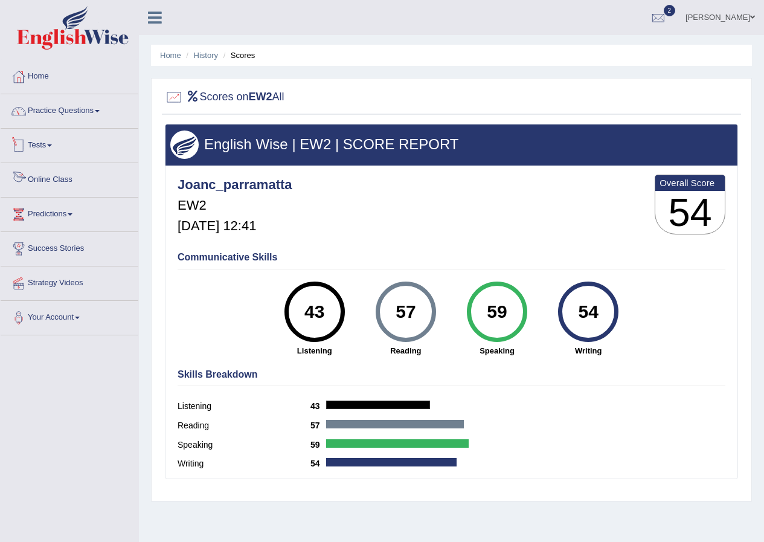
click at [68, 138] on link "Tests" at bounding box center [70, 144] width 138 height 30
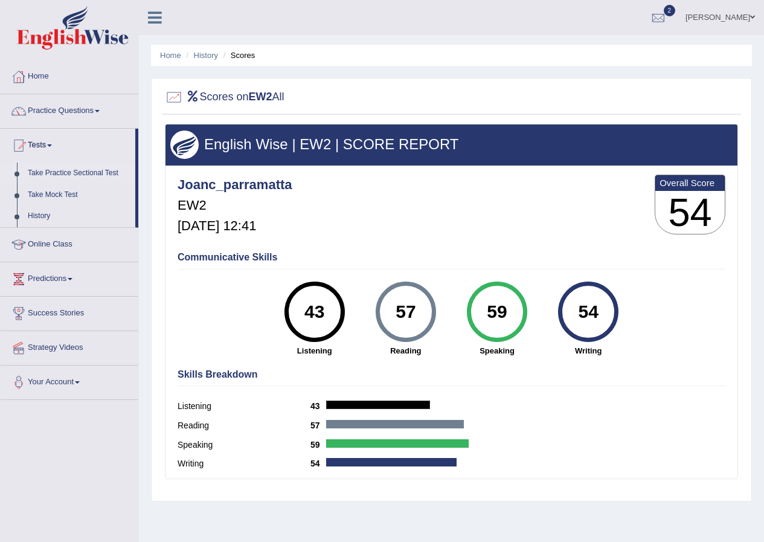
click at [54, 172] on link "Take Practice Sectional Test" at bounding box center [78, 174] width 113 height 22
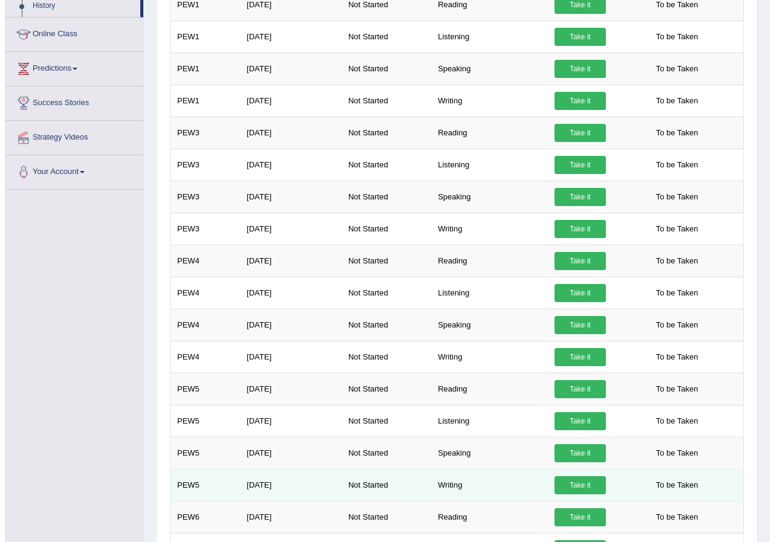
scroll to position [121, 0]
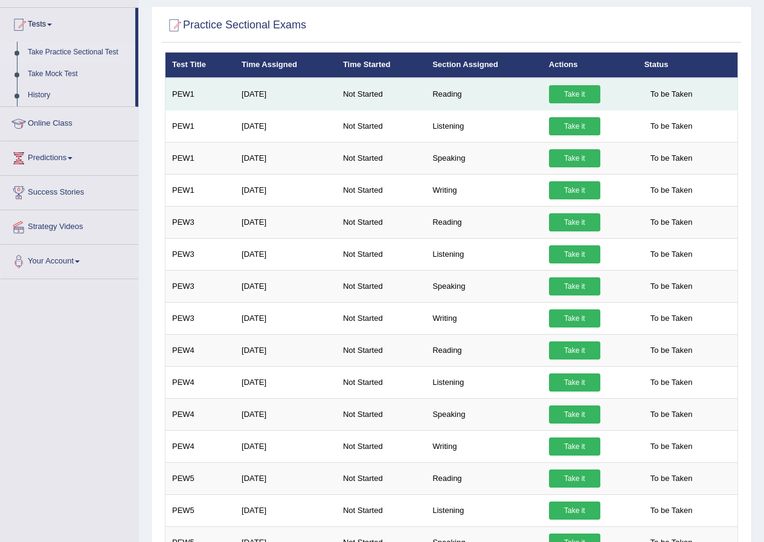
click at [583, 96] on link "Take it" at bounding box center [574, 94] width 51 height 18
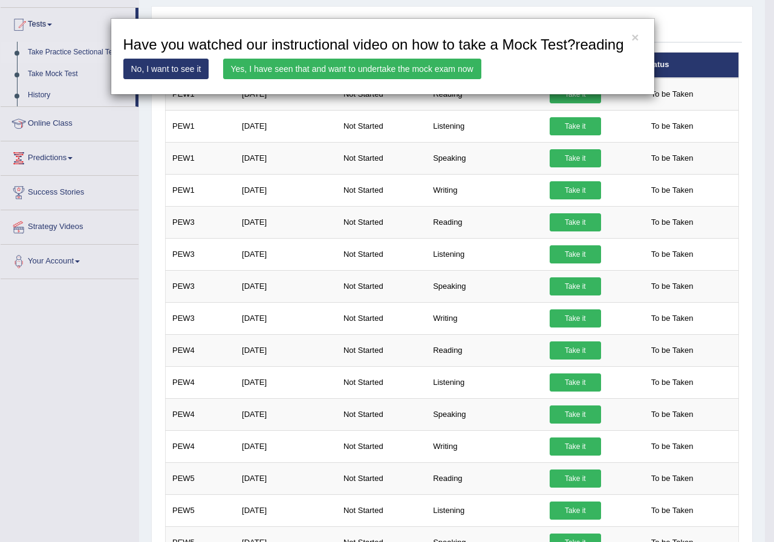
click at [391, 60] on link "Yes, I have seen that and want to undertake the mock exam now" at bounding box center [352, 69] width 258 height 21
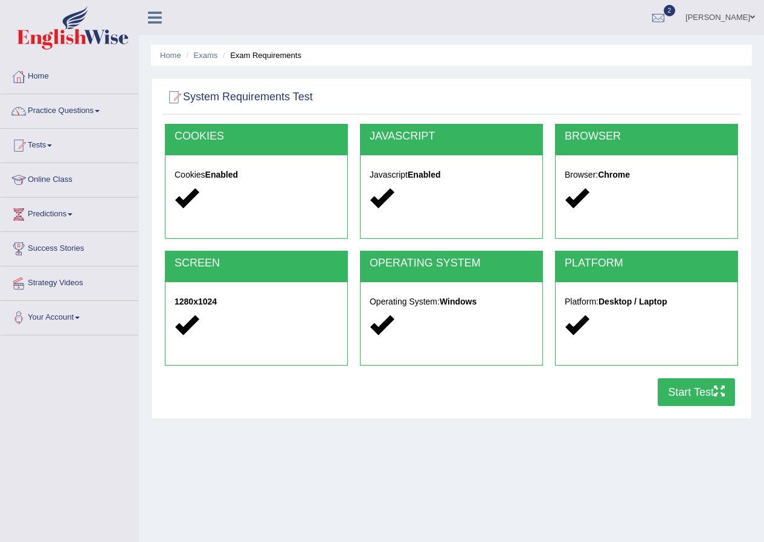
click at [693, 389] on button "Start Test" at bounding box center [696, 392] width 77 height 28
